Goal: Transaction & Acquisition: Purchase product/service

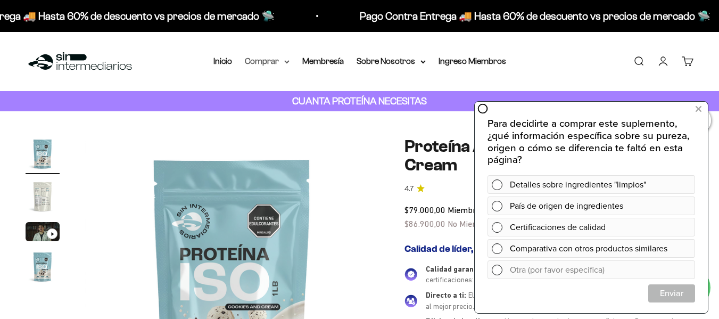
click at [276, 64] on summary "Comprar" at bounding box center [267, 61] width 45 height 14
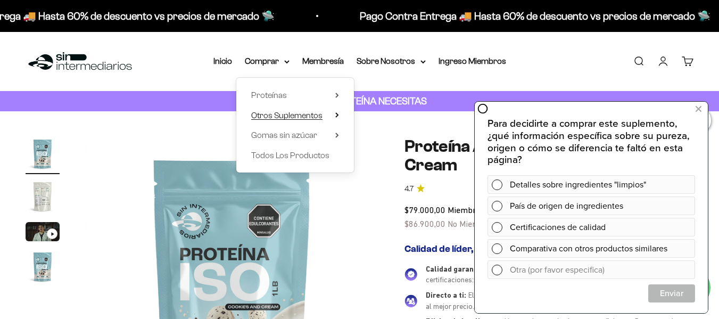
click at [283, 116] on span "Otros Suplementos" at bounding box center [286, 115] width 71 height 9
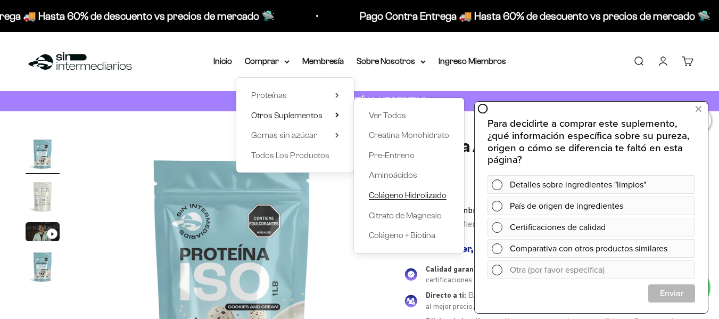
click at [409, 193] on span "Colágeno Hidrolizado" at bounding box center [408, 195] width 78 height 9
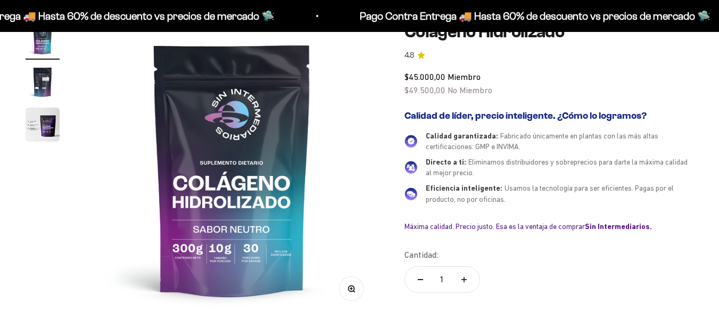
click at [464, 280] on icon "Aumentar cantidad" at bounding box center [464, 279] width 0 height 5
type input "2"
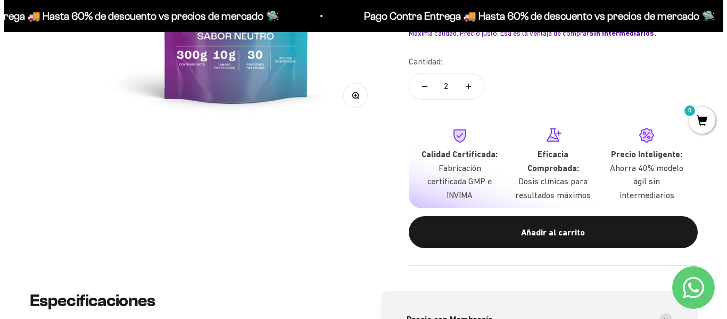
scroll to position [308, 0]
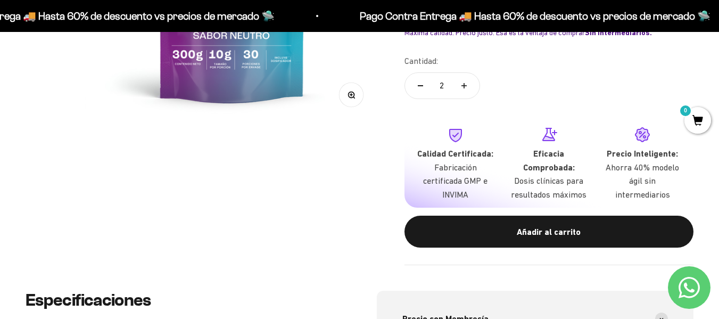
click at [569, 243] on button "Añadir al carrito" at bounding box center [548, 232] width 289 height 32
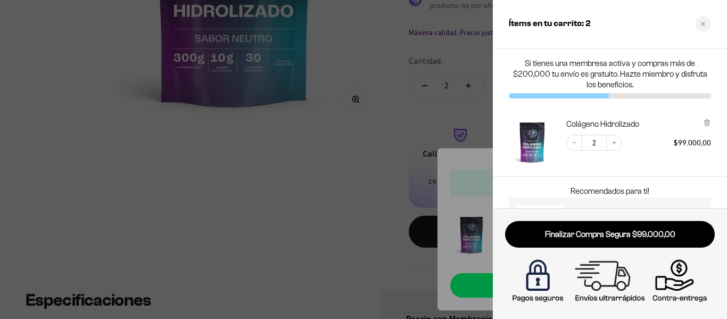
click at [569, 243] on link "Finalizar Compra Segura $99.000,00" at bounding box center [610, 234] width 210 height 27
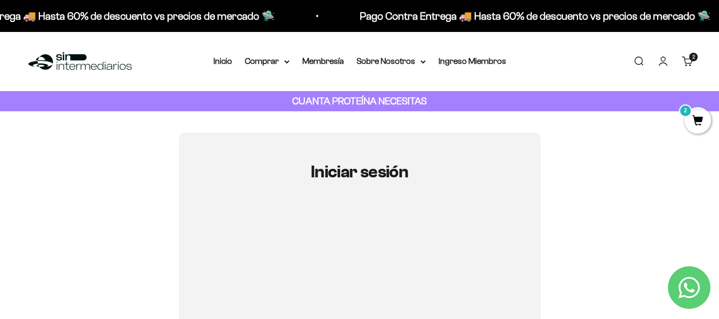
click at [668, 61] on link "Iniciar sesión" at bounding box center [663, 61] width 12 height 12
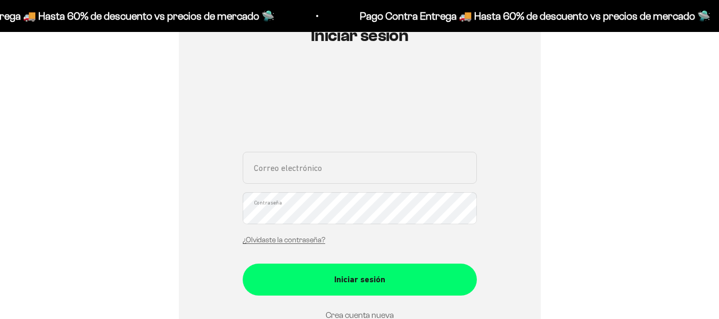
scroll to position [137, 0]
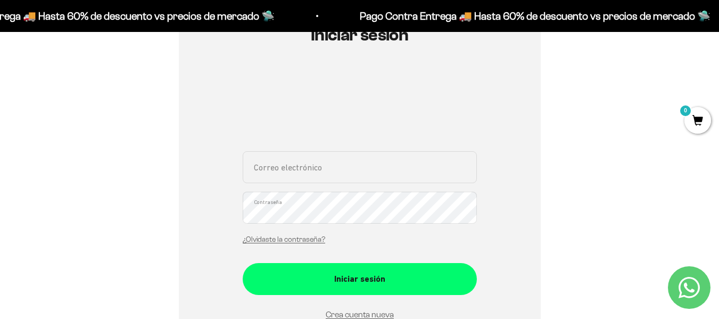
click at [306, 168] on input "Correo electrónico" at bounding box center [360, 167] width 234 height 32
type input "lauveja@hotmail.com"
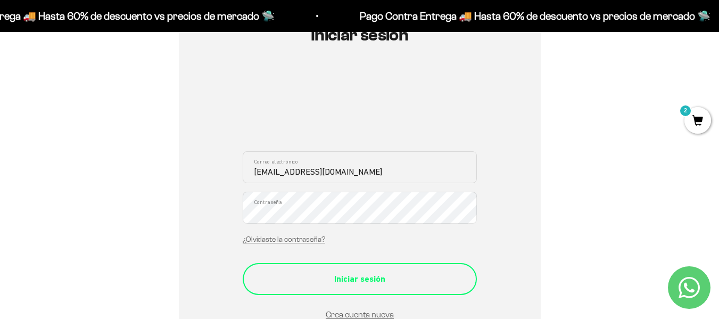
click at [364, 288] on button "Iniciar sesión" at bounding box center [360, 279] width 234 height 32
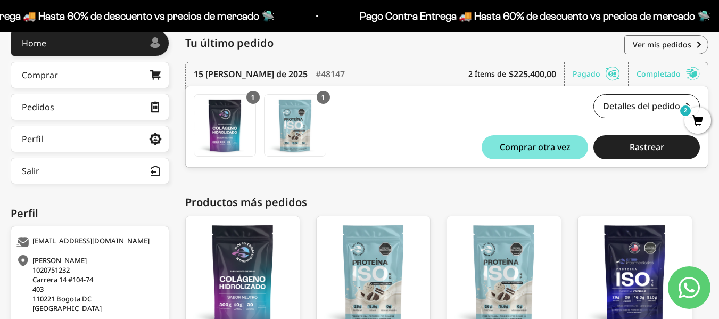
scroll to position [153, 0]
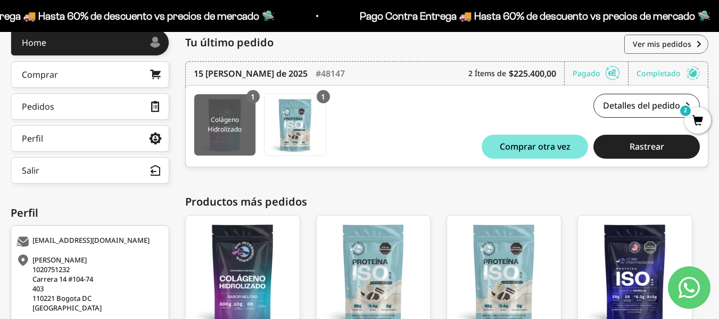
click at [230, 131] on img at bounding box center [224, 124] width 61 height 61
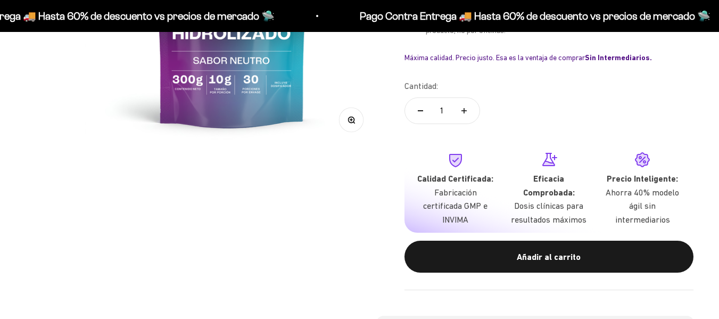
click at [461, 113] on icon "Aumentar cantidad" at bounding box center [463, 110] width 5 height 5
type input "2"
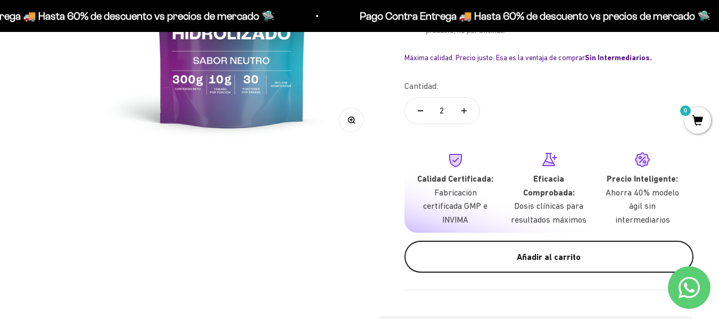
click at [527, 252] on div "Añadir al carrito" at bounding box center [549, 257] width 246 height 14
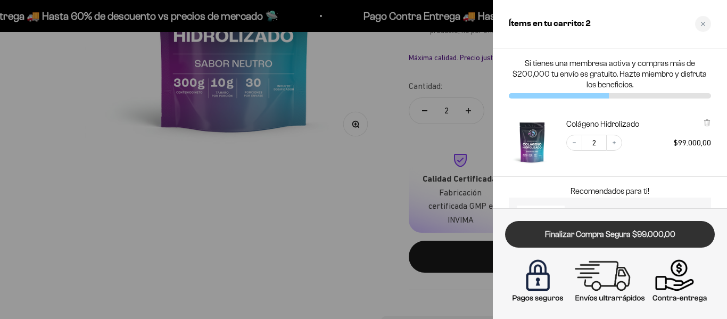
click at [622, 233] on link "Finalizar Compra Segura $99.000,00" at bounding box center [610, 234] width 210 height 27
